Goal: Find specific page/section: Find specific page/section

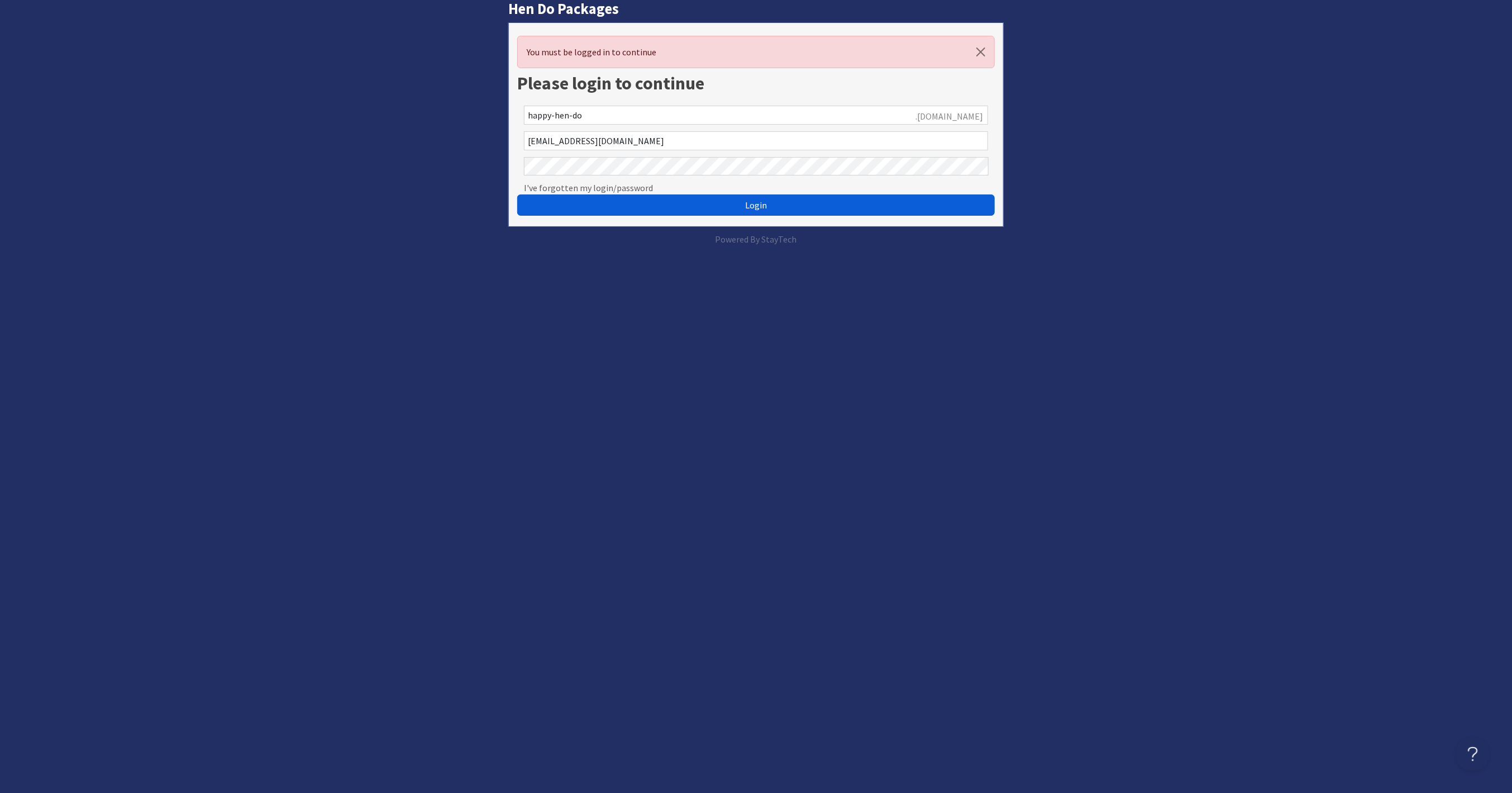
click at [768, 208] on button "Login" at bounding box center [756, 205] width 477 height 21
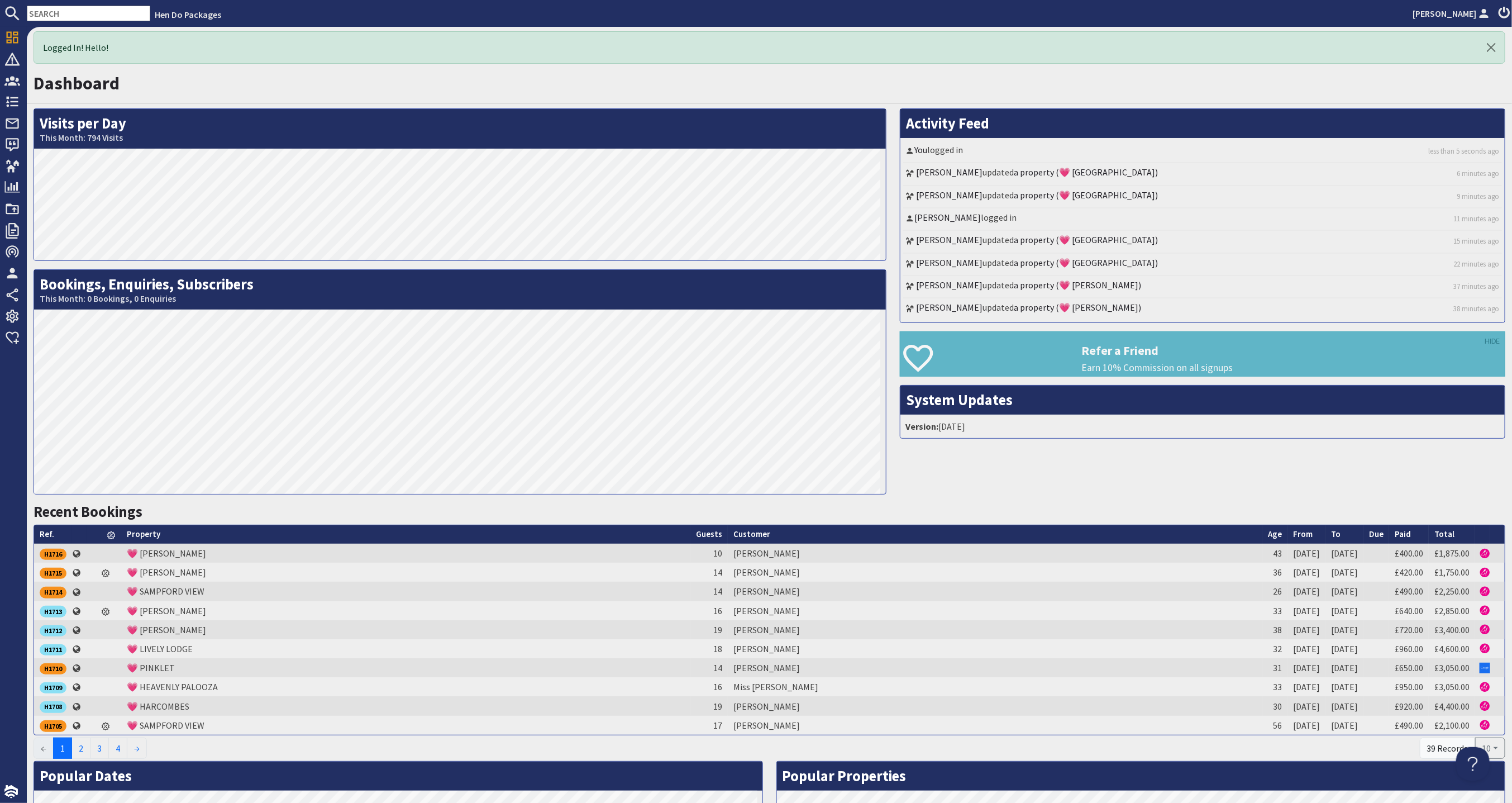
click at [72, 17] on input "text" at bounding box center [88, 13] width 124 height 16
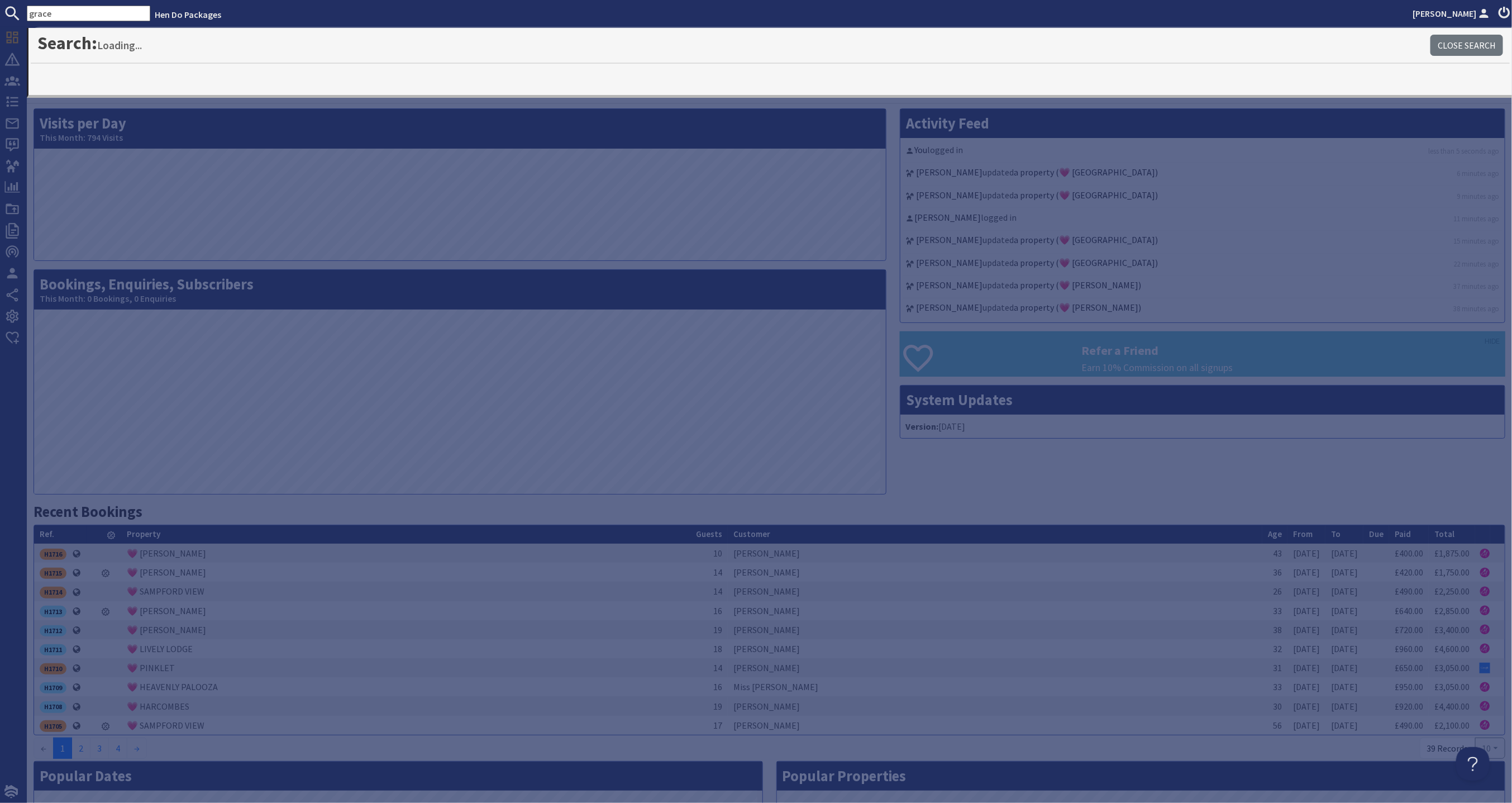
type input "grace"
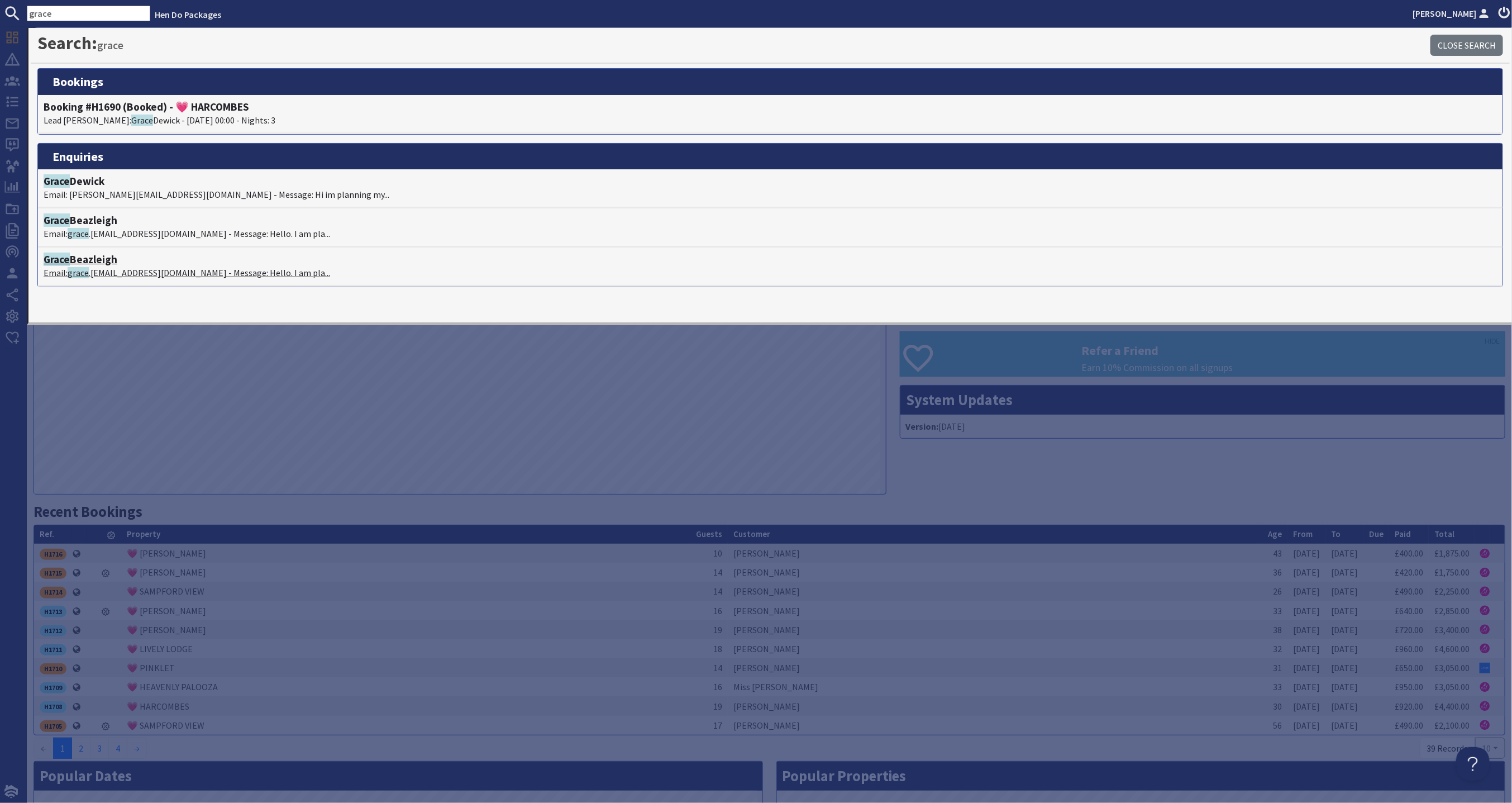
click at [476, 260] on h4 "[PERSON_NAME]" at bounding box center [770, 259] width 1453 height 13
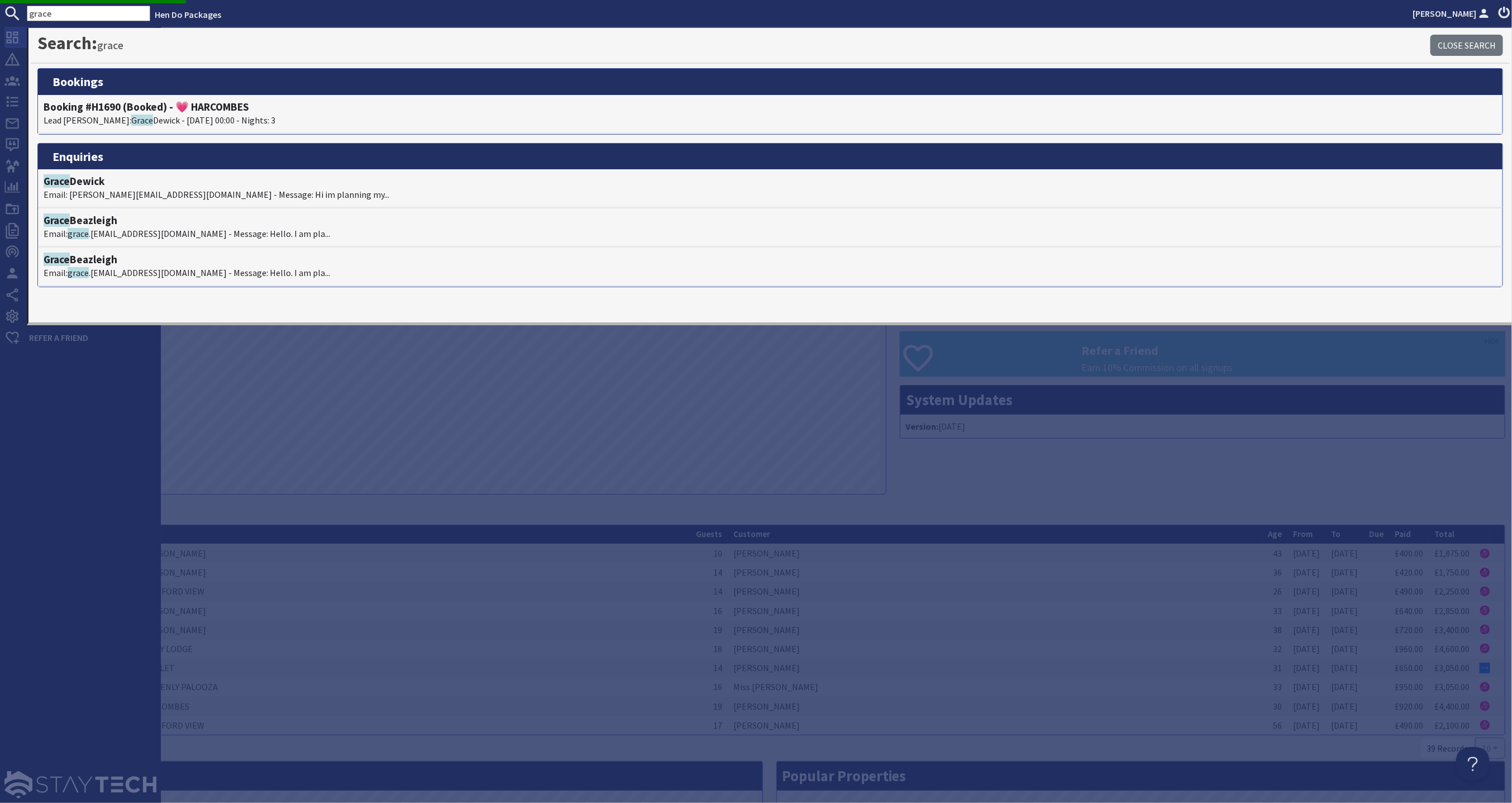
click at [13, 35] on use at bounding box center [13, 38] width 12 height 12
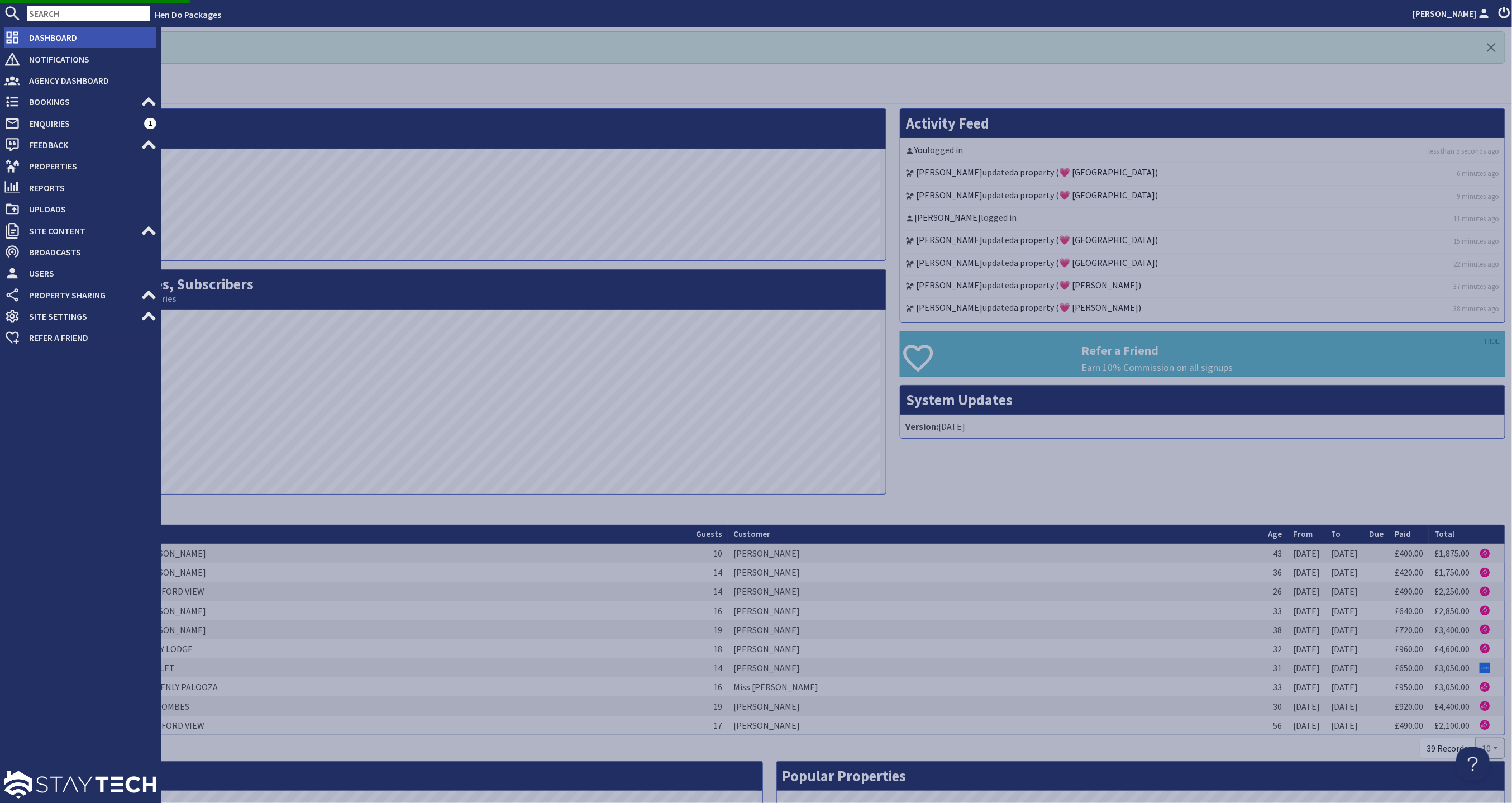
click at [66, 37] on span "Dashboard" at bounding box center [88, 37] width 136 height 18
